Goal: Information Seeking & Learning: Learn about a topic

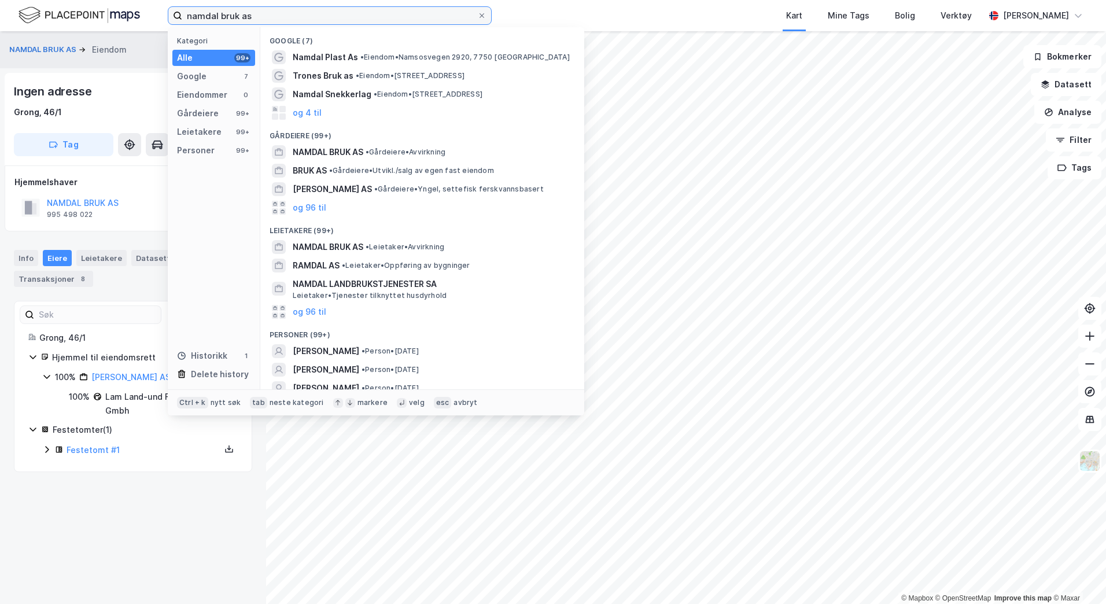
drag, startPoint x: 300, startPoint y: 22, endPoint x: 102, endPoint y: 17, distance: 197.8
click at [102, 17] on div "namdal bruk as Kategori Alle 99+ Google 7 Eiendommer 0 Gårdeiere 99+ Leietakere…" at bounding box center [553, 15] width 1106 height 31
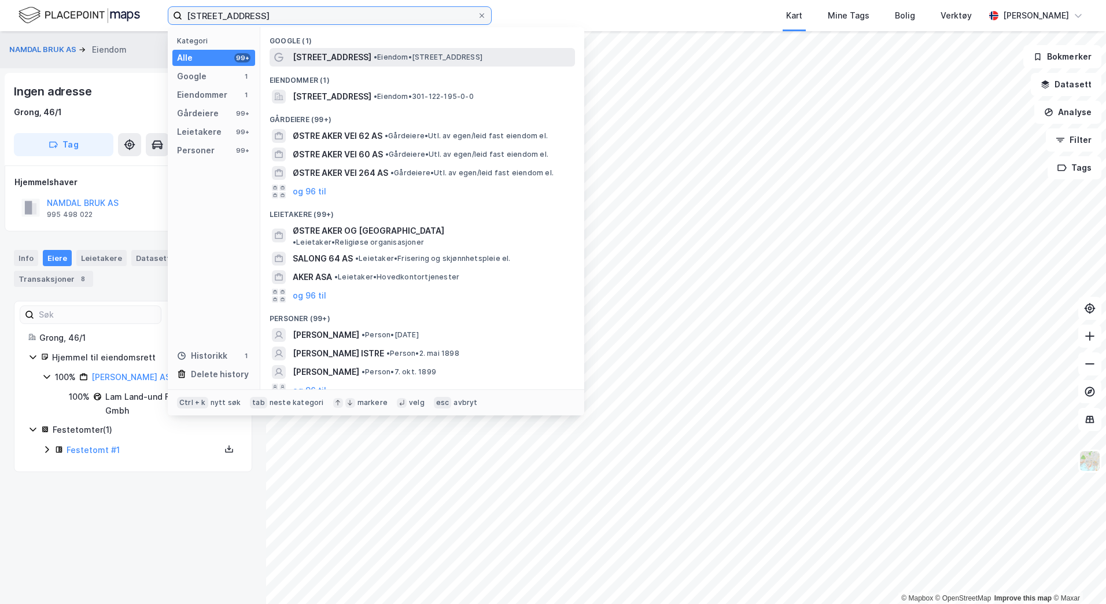
type input "[STREET_ADDRESS]"
click at [387, 60] on span "• Eiendom • [STREET_ADDRESS]" at bounding box center [428, 57] width 109 height 9
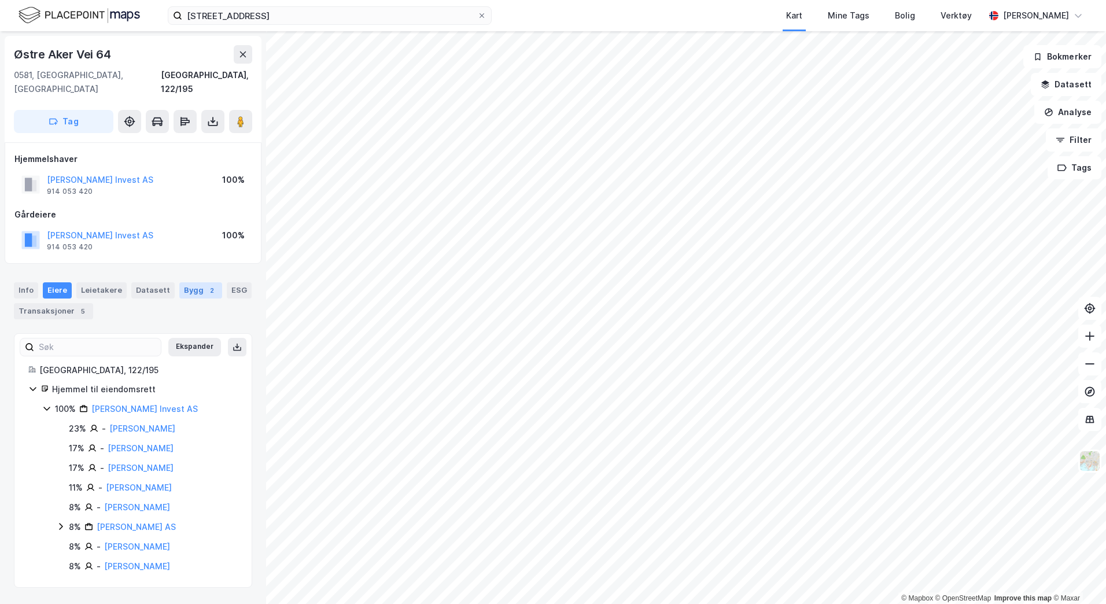
click at [184, 283] on div "Bygg 2" at bounding box center [200, 290] width 43 height 16
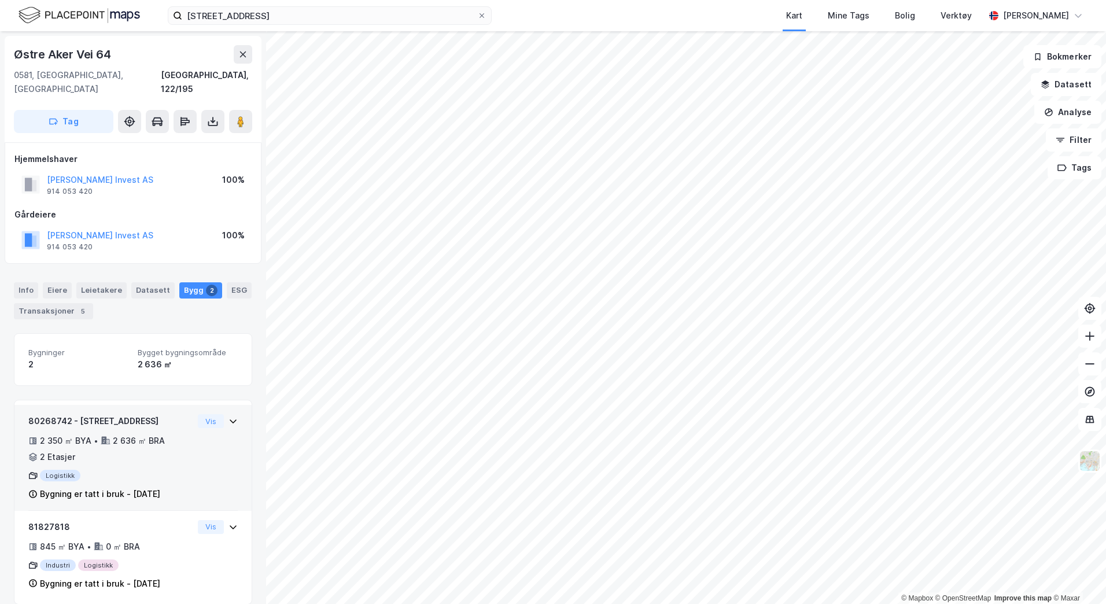
scroll to position [1, 0]
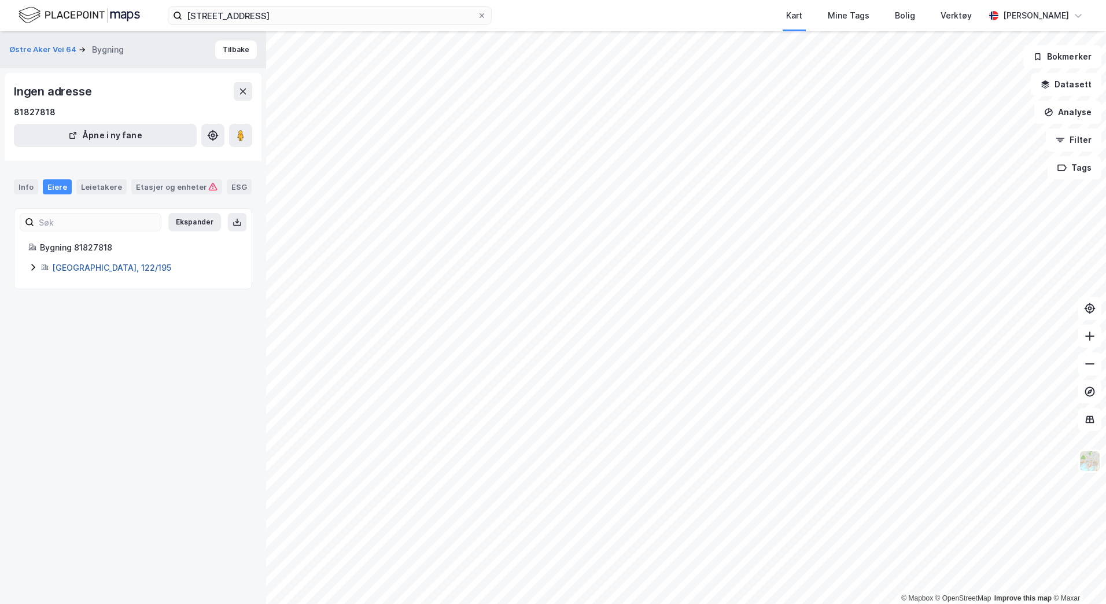
click at [81, 268] on link "[GEOGRAPHIC_DATA], 122/195" at bounding box center [111, 268] width 119 height 10
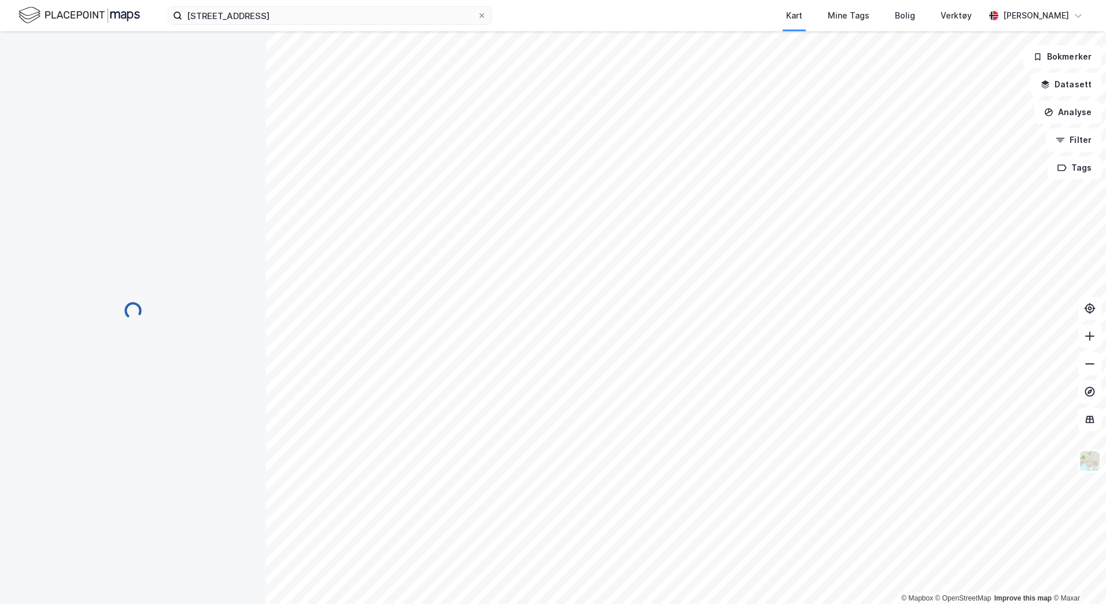
scroll to position [1, 0]
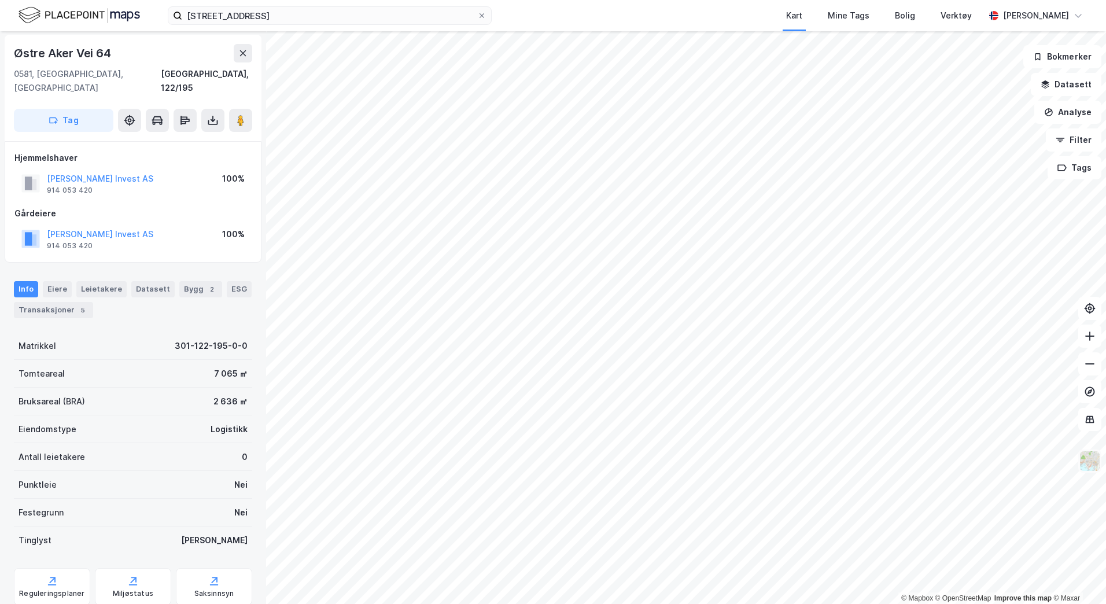
click at [1084, 460] on img at bounding box center [1089, 461] width 22 height 22
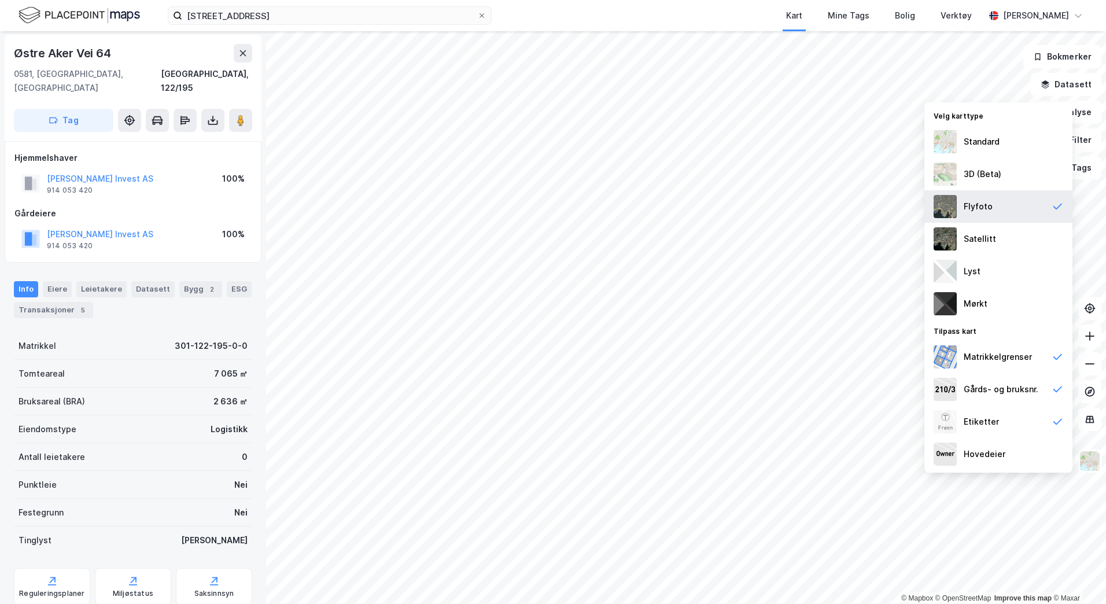
click at [993, 205] on div "Flyfoto" at bounding box center [998, 206] width 148 height 32
click at [985, 243] on div "Satellitt" at bounding box center [979, 239] width 32 height 14
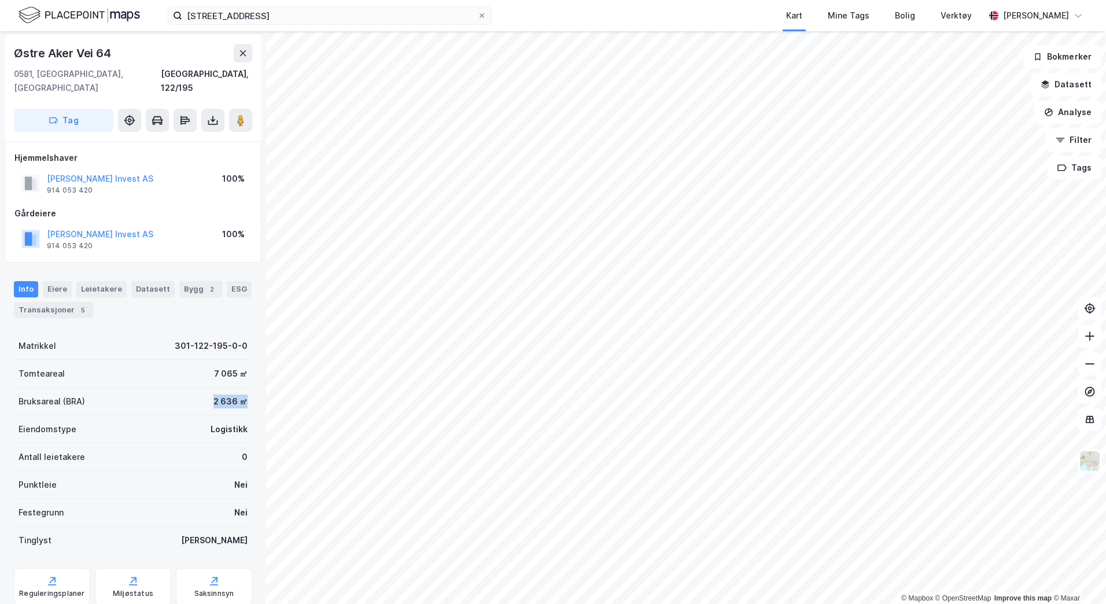
drag, startPoint x: 206, startPoint y: 386, endPoint x: 237, endPoint y: 389, distance: 30.8
click at [237, 394] on div "2 636 ㎡" at bounding box center [230, 401] width 34 height 14
copy div "2 636 ㎡"
click at [182, 281] on div "Bygg 2" at bounding box center [200, 289] width 43 height 16
